Goal: Transaction & Acquisition: Subscribe to service/newsletter

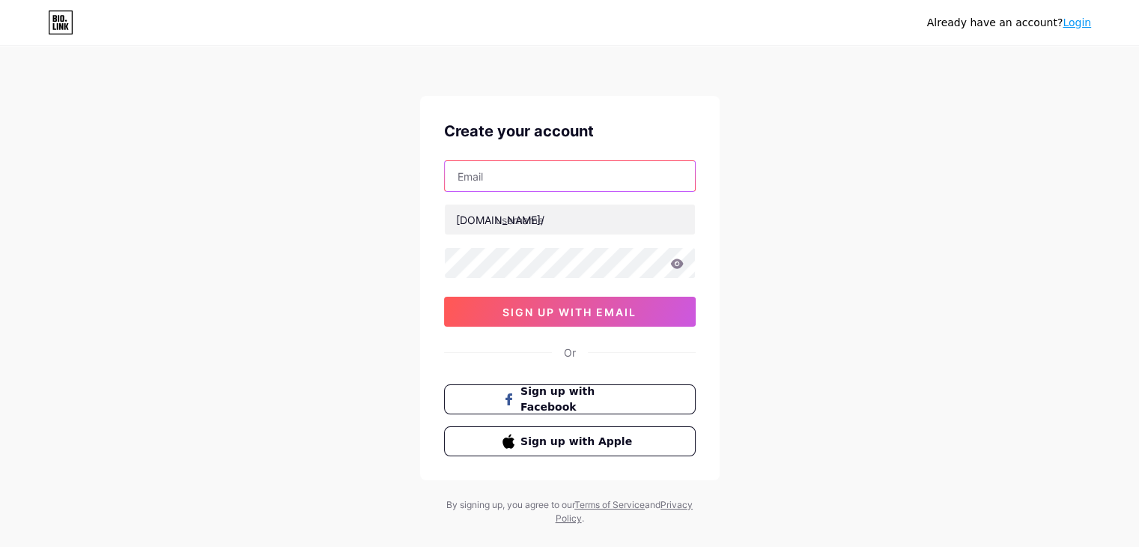
click at [536, 185] on input "text" at bounding box center [570, 176] width 250 height 30
type input "[EMAIL_ADDRESS][DOMAIN_NAME]"
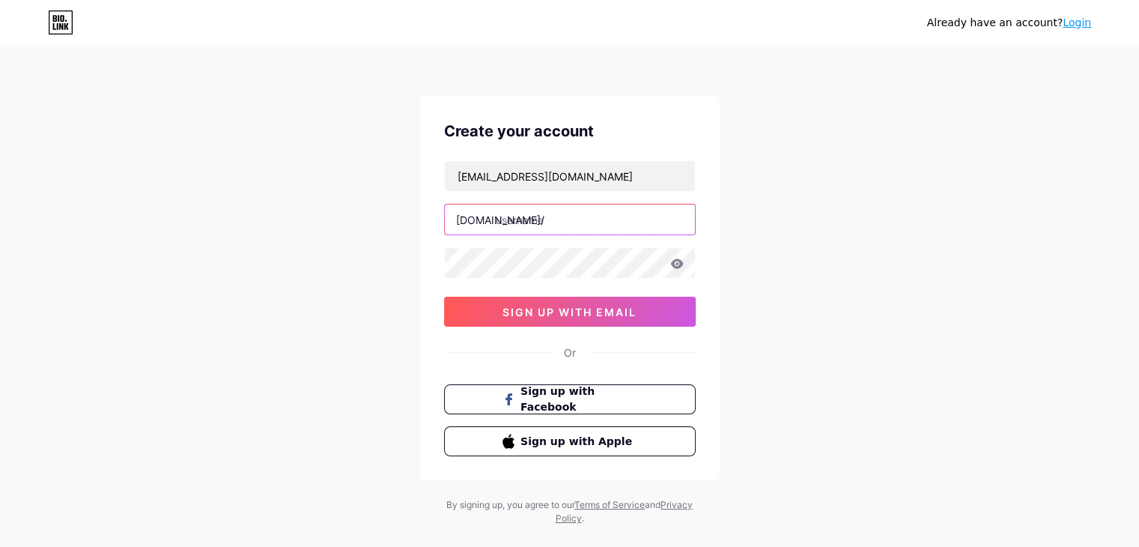
click at [527, 229] on input "text" at bounding box center [570, 219] width 250 height 30
type input "[PERSON_NAME]"
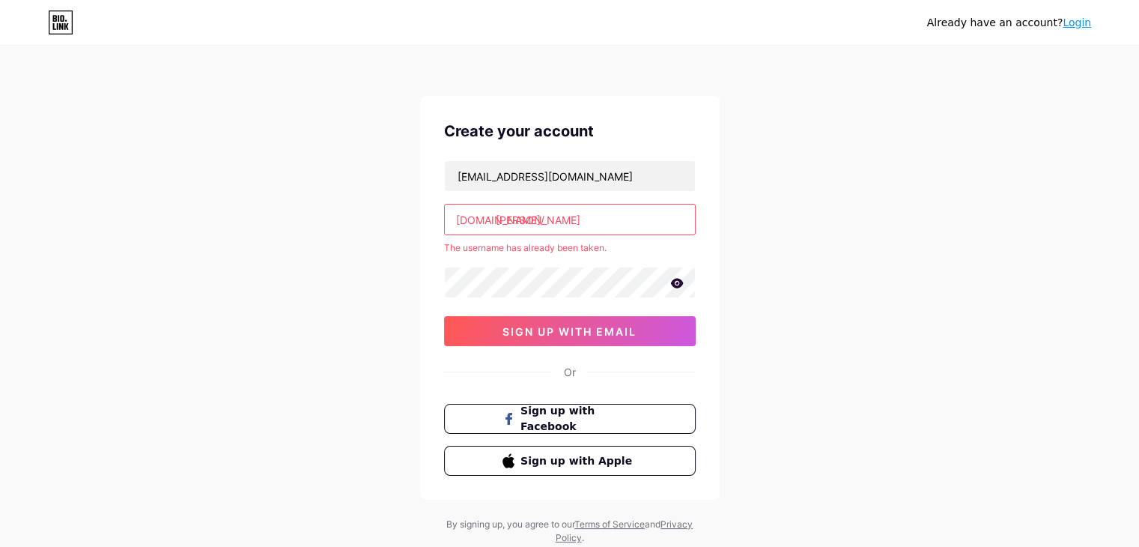
click at [1075, 25] on link "Login" at bounding box center [1077, 22] width 28 height 12
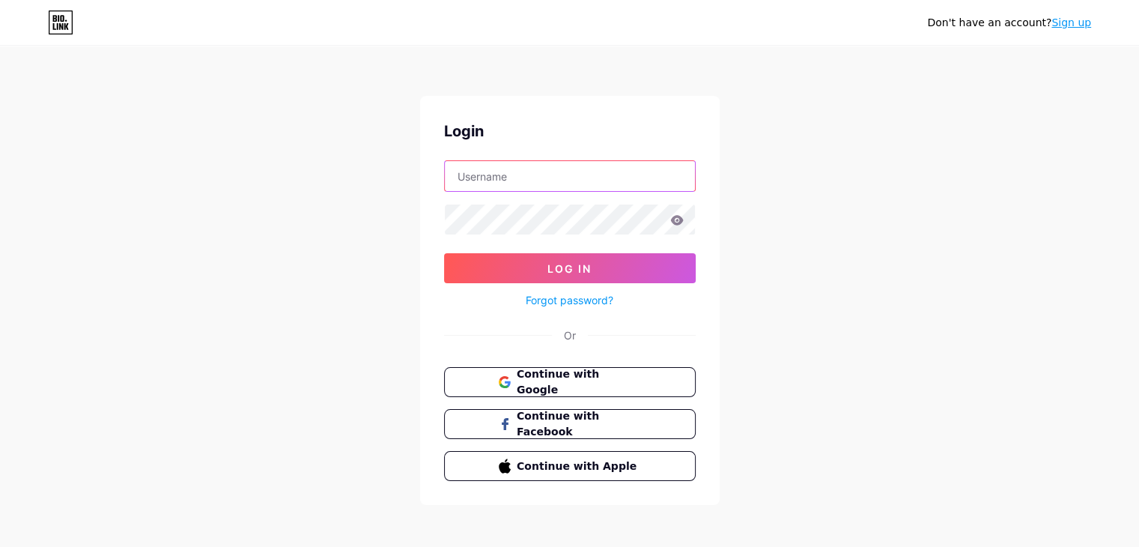
click at [608, 171] on input "text" at bounding box center [570, 176] width 250 height 30
type input "[PERSON_NAME]"
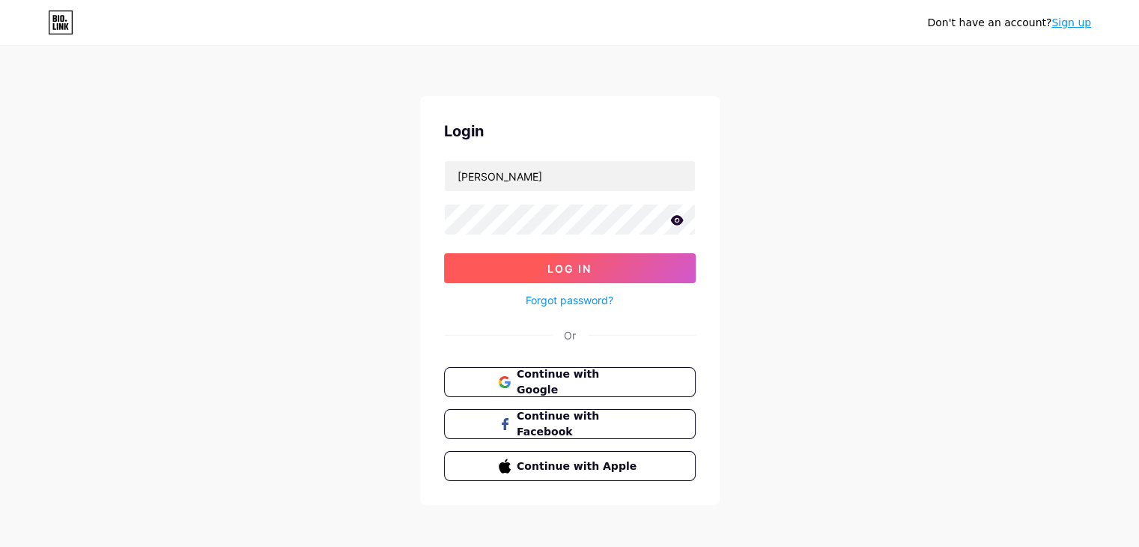
click at [515, 263] on button "Log In" at bounding box center [570, 268] width 252 height 30
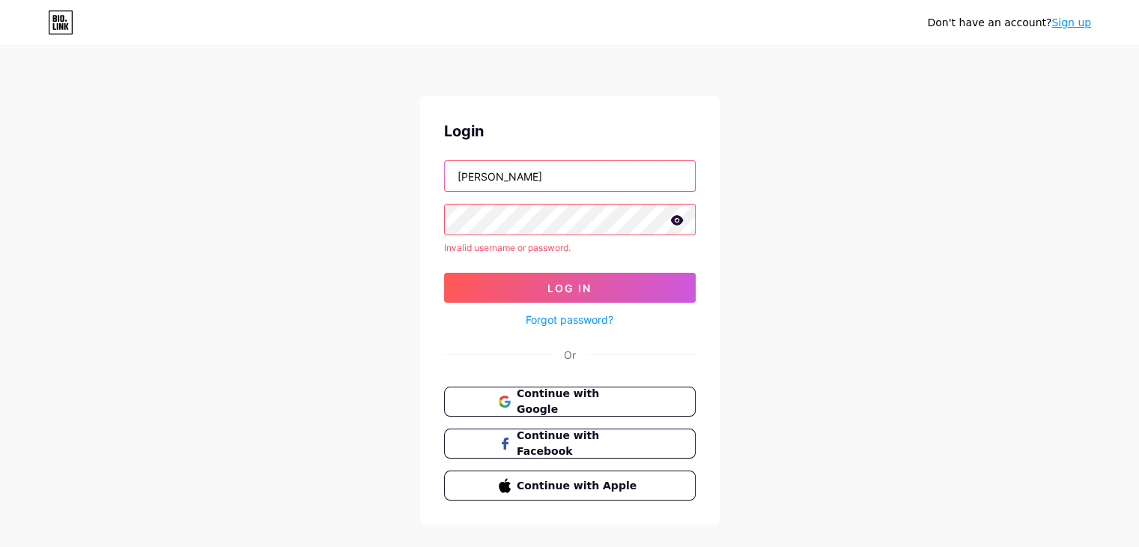
click at [512, 180] on input "[PERSON_NAME]" at bounding box center [570, 176] width 250 height 30
click at [1071, 16] on link "Sign up" at bounding box center [1071, 22] width 40 height 12
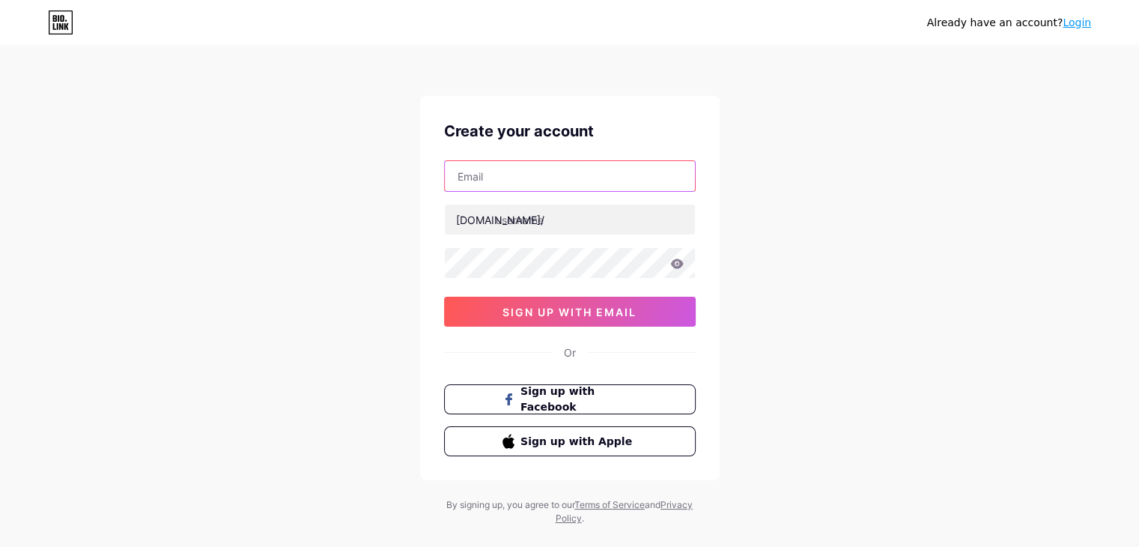
click at [566, 186] on input "text" at bounding box center [570, 176] width 250 height 30
type input "[EMAIL_ADDRESS][DOMAIN_NAME]"
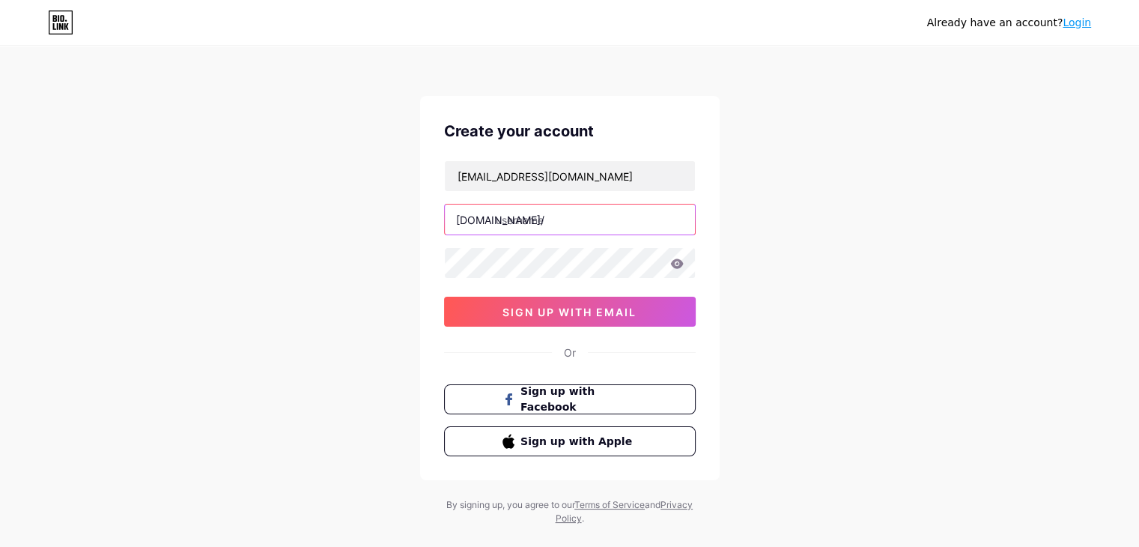
click at [544, 225] on input "text" at bounding box center [570, 219] width 250 height 30
type input "cristina8"
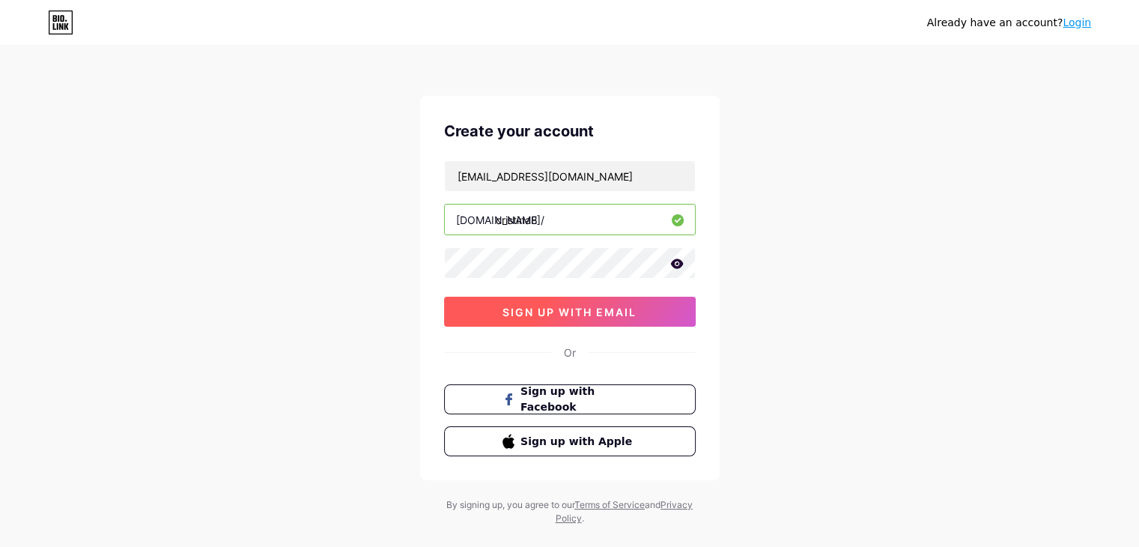
click at [535, 318] on button "sign up with email" at bounding box center [570, 312] width 252 height 30
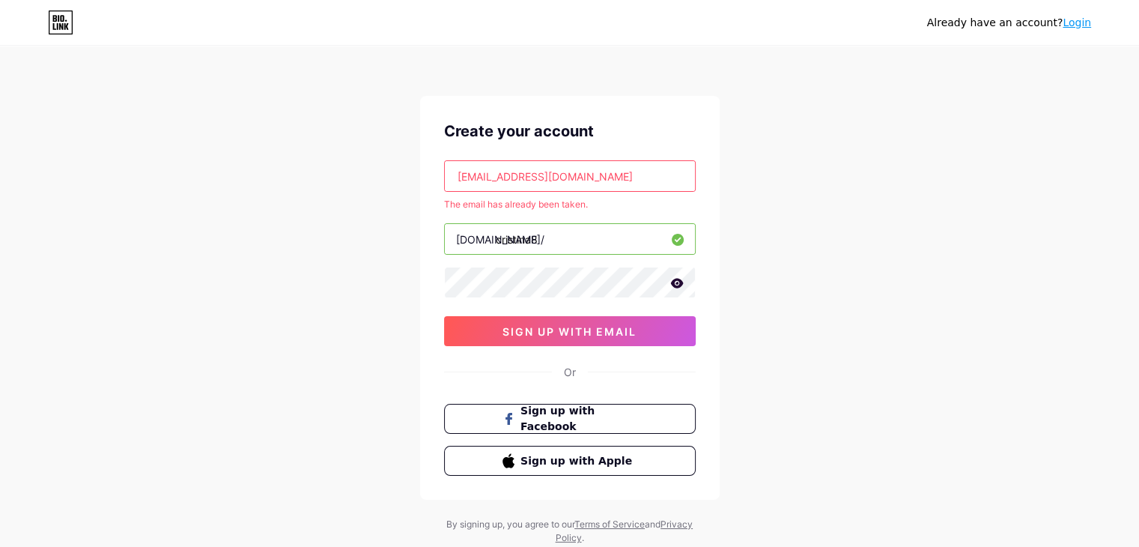
click at [1082, 19] on link "Login" at bounding box center [1077, 22] width 28 height 12
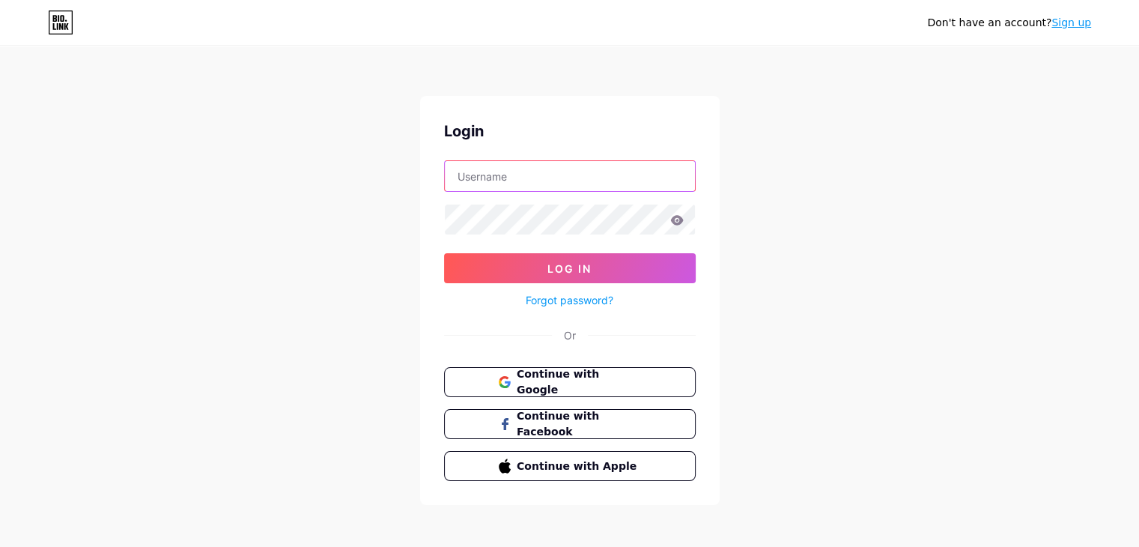
click at [544, 172] on input "text" at bounding box center [570, 176] width 250 height 30
type input "[EMAIL_ADDRESS][DOMAIN_NAME]"
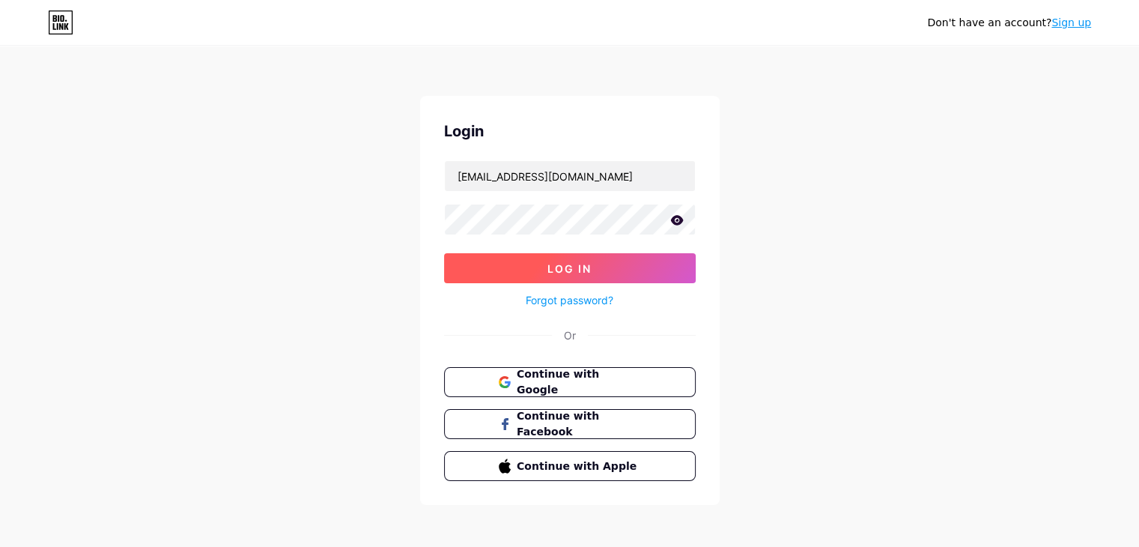
click at [565, 262] on span "Log In" at bounding box center [569, 268] width 44 height 13
